Goal: Information Seeking & Learning: Learn about a topic

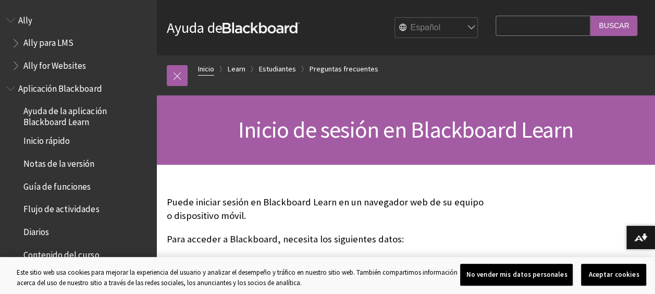
click at [211, 68] on link "Inicio" at bounding box center [206, 69] width 16 height 13
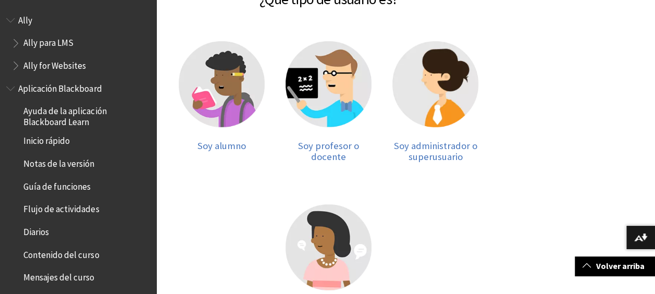
scroll to position [208, 0]
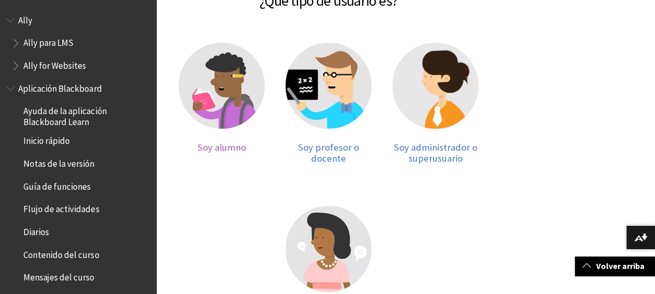
click at [241, 77] on img at bounding box center [222, 86] width 86 height 86
